Goal: Information Seeking & Learning: Understand process/instructions

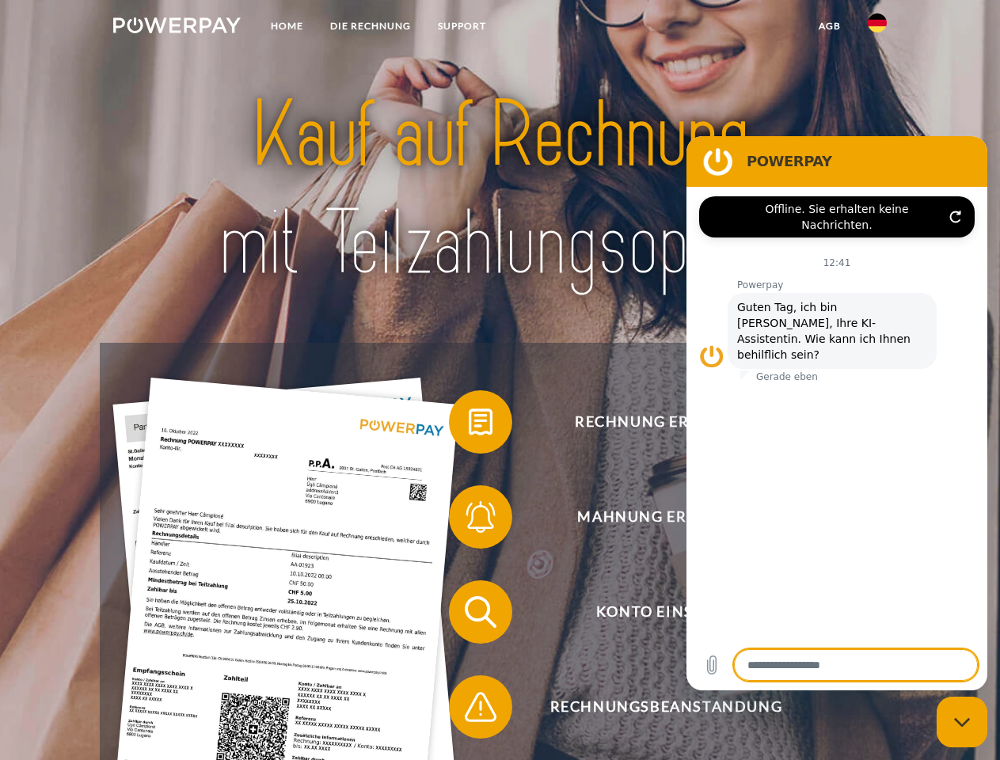
click at [177, 28] on img at bounding box center [176, 25] width 127 height 16
click at [877, 28] on img at bounding box center [877, 22] width 19 height 19
click at [829, 26] on link "agb" at bounding box center [829, 26] width 49 height 29
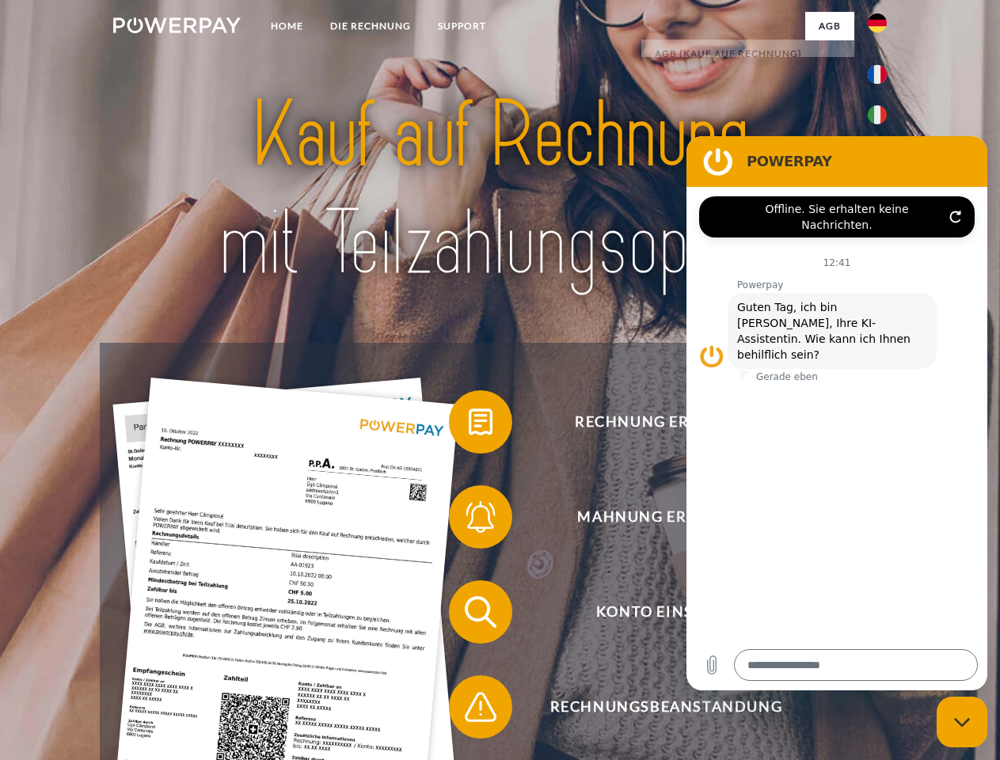
click at [469, 425] on span at bounding box center [456, 421] width 79 height 79
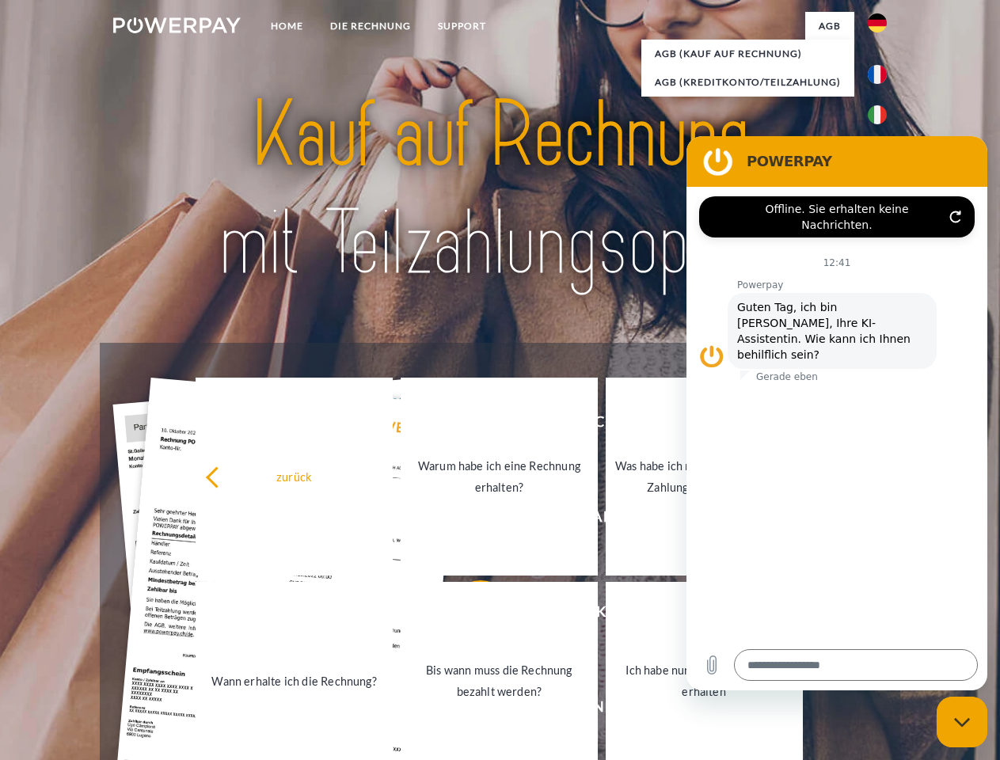
click at [469, 615] on link "Bis wann muss die Rechnung bezahlt werden?" at bounding box center [499, 681] width 197 height 198
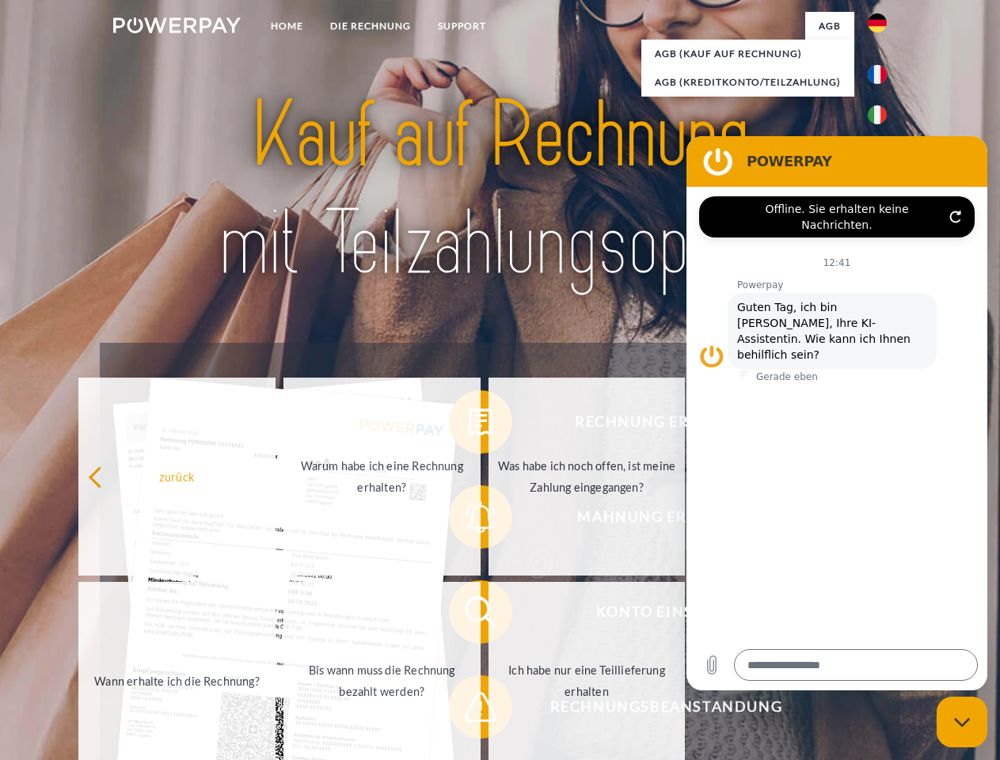
click at [469, 710] on span at bounding box center [456, 706] width 79 height 79
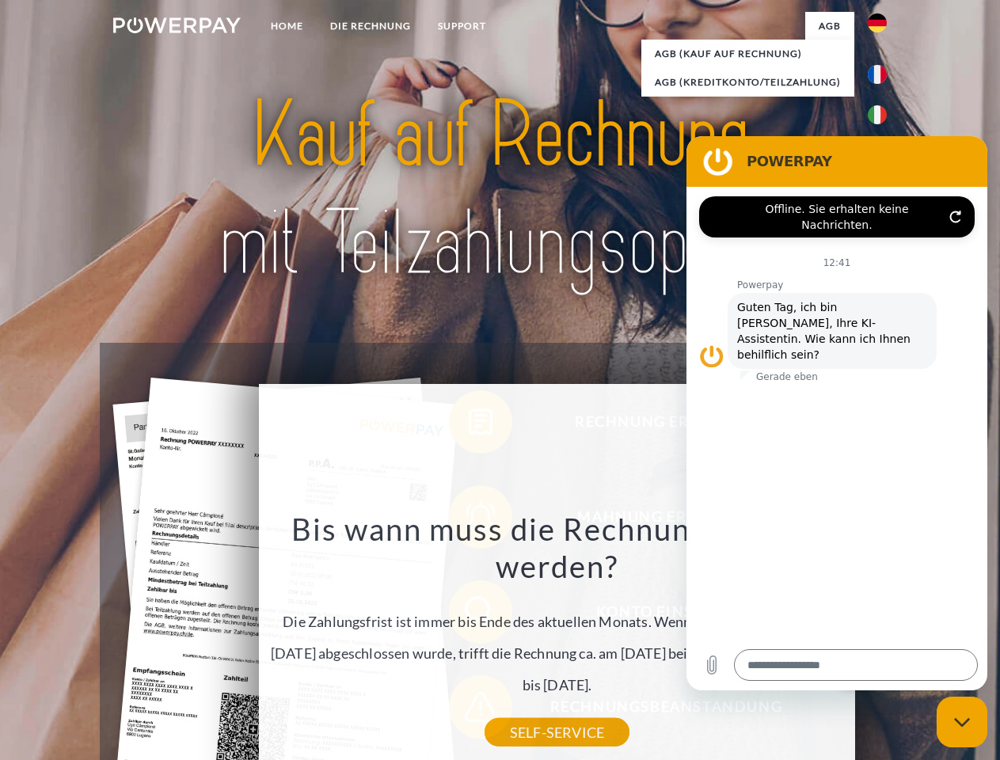
click at [962, 722] on icon "Messaging-Fenster schließen" at bounding box center [962, 722] width 17 height 10
type textarea "*"
